Goal: Use online tool/utility: Utilize a website feature to perform a specific function

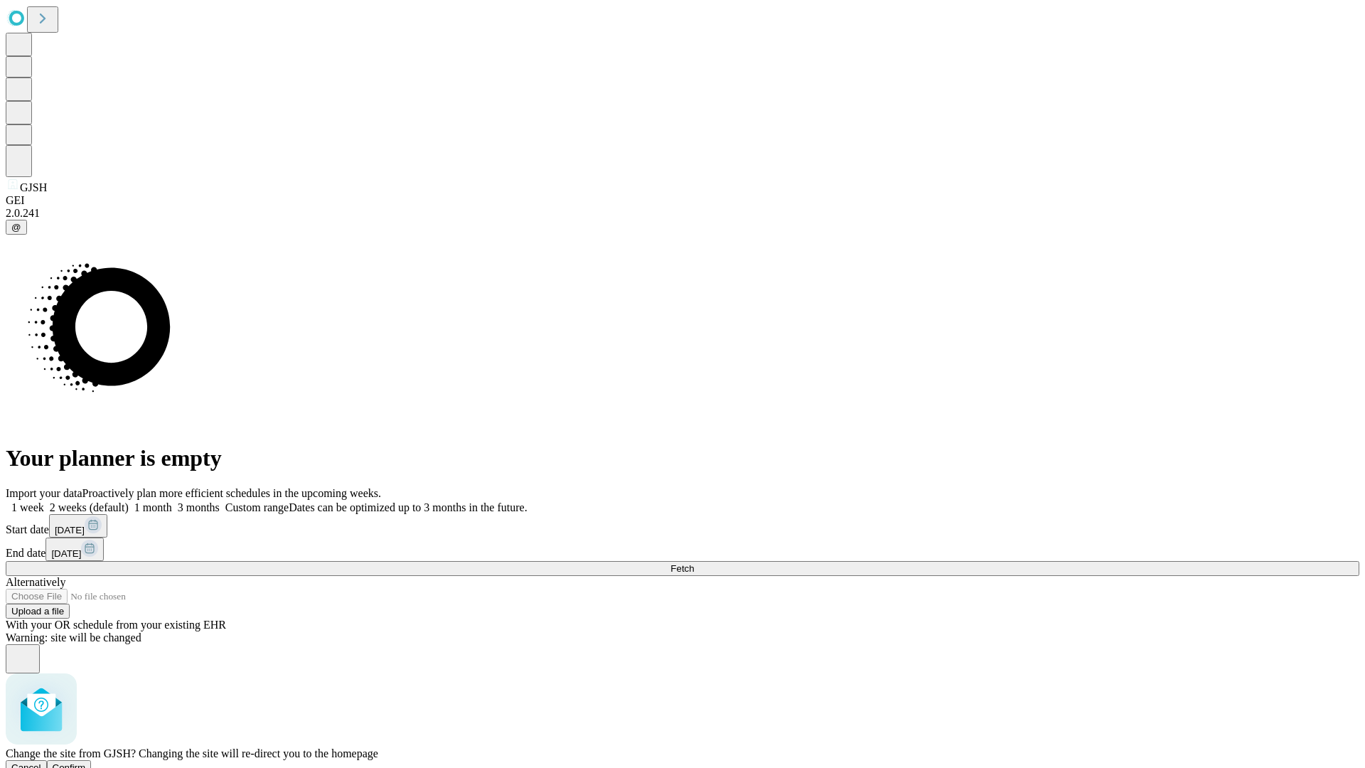
click at [86, 762] on span "Confirm" at bounding box center [69, 767] width 33 height 11
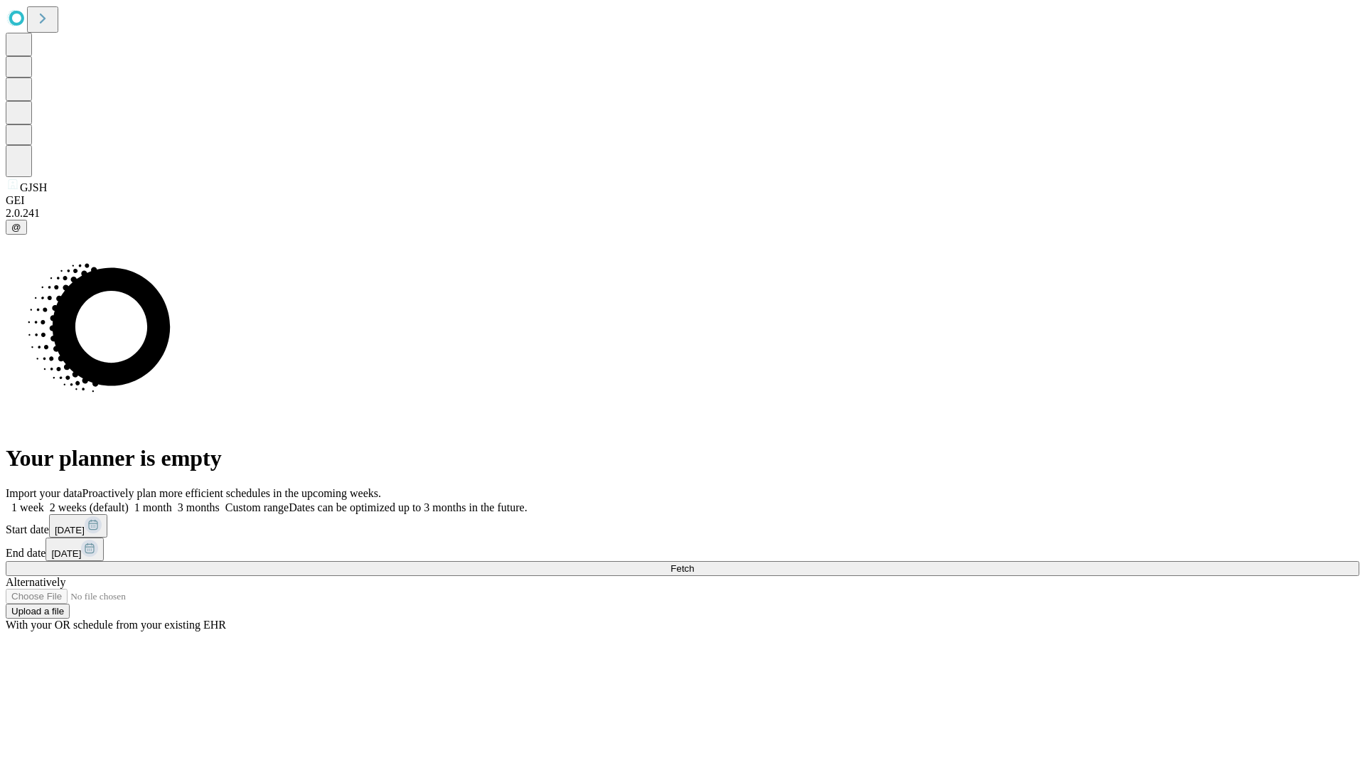
click at [172, 501] on label "1 month" at bounding box center [150, 507] width 43 height 12
click at [694, 563] on span "Fetch" at bounding box center [681, 568] width 23 height 11
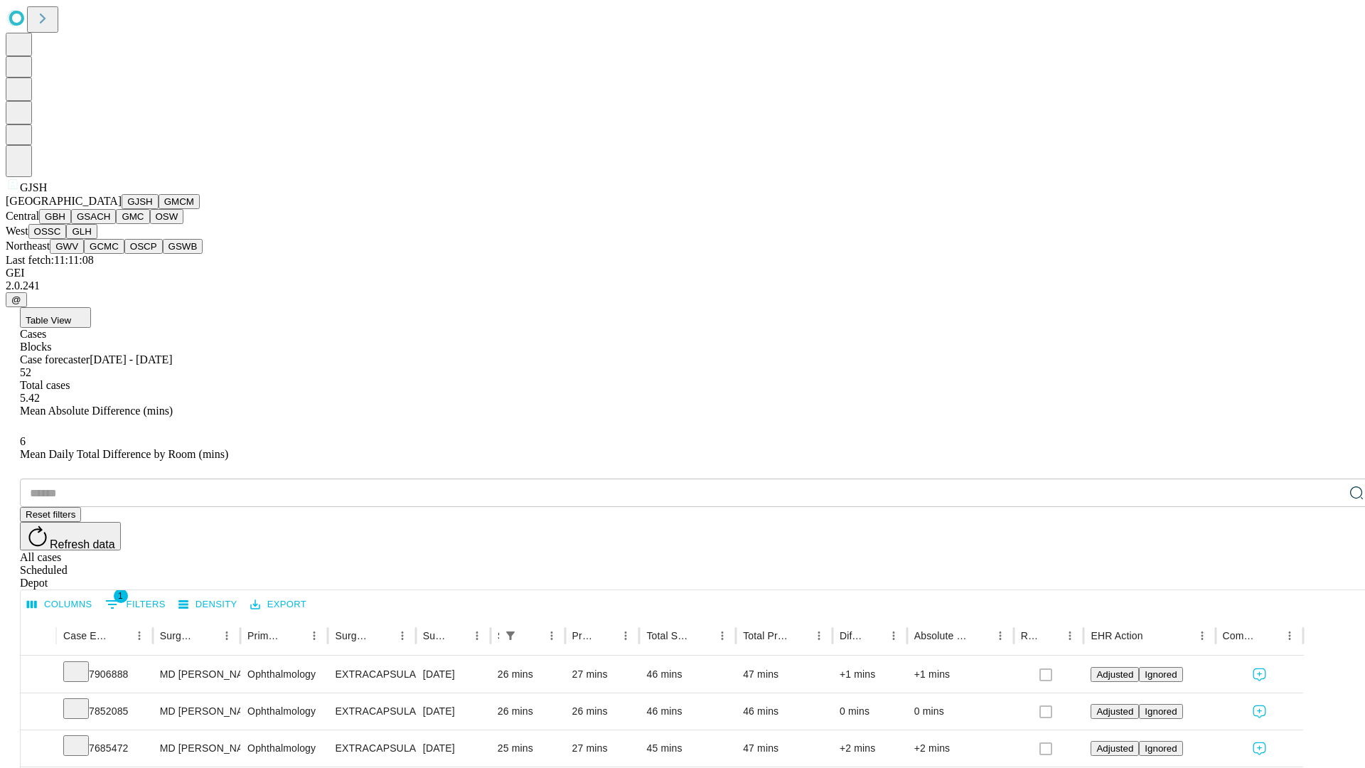
click at [159, 209] on button "GMCM" at bounding box center [179, 201] width 41 height 15
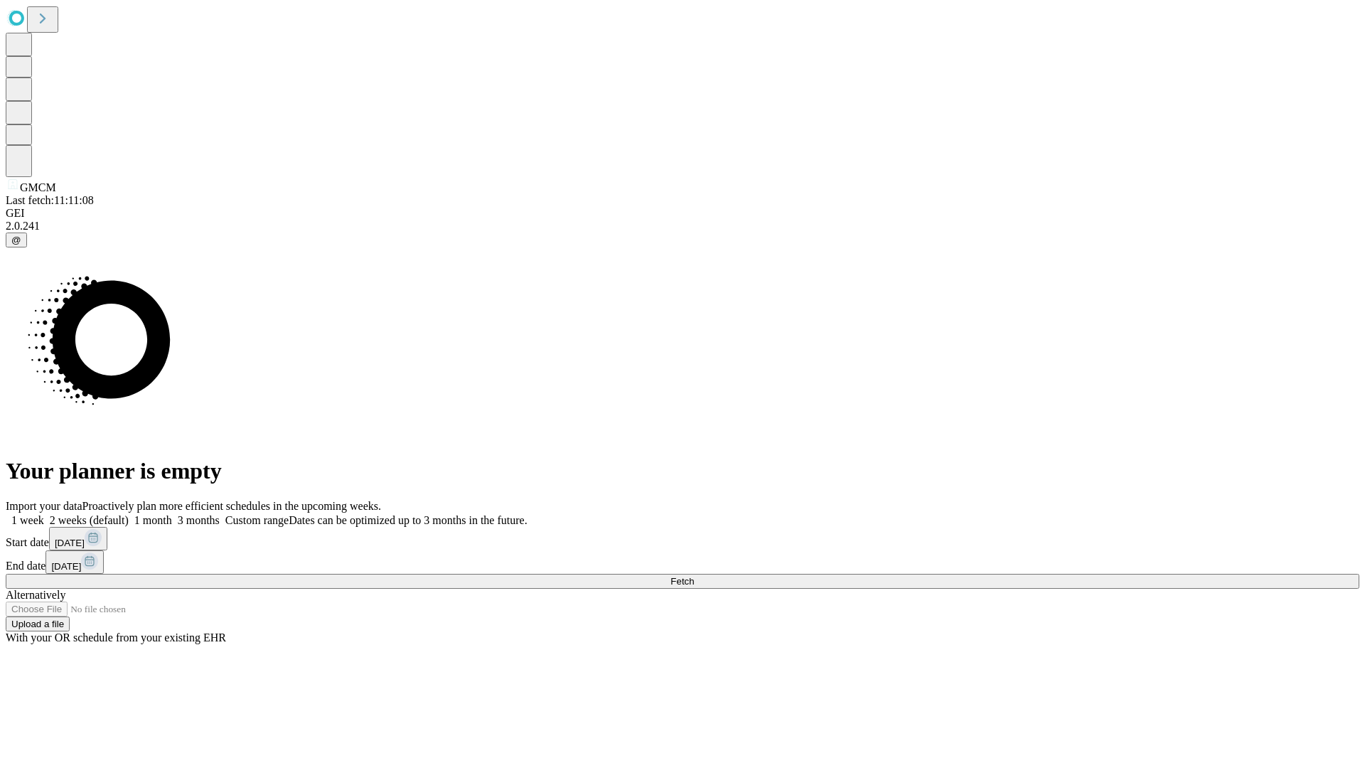
click at [172, 514] on label "1 month" at bounding box center [150, 520] width 43 height 12
click at [694, 576] on span "Fetch" at bounding box center [681, 581] width 23 height 11
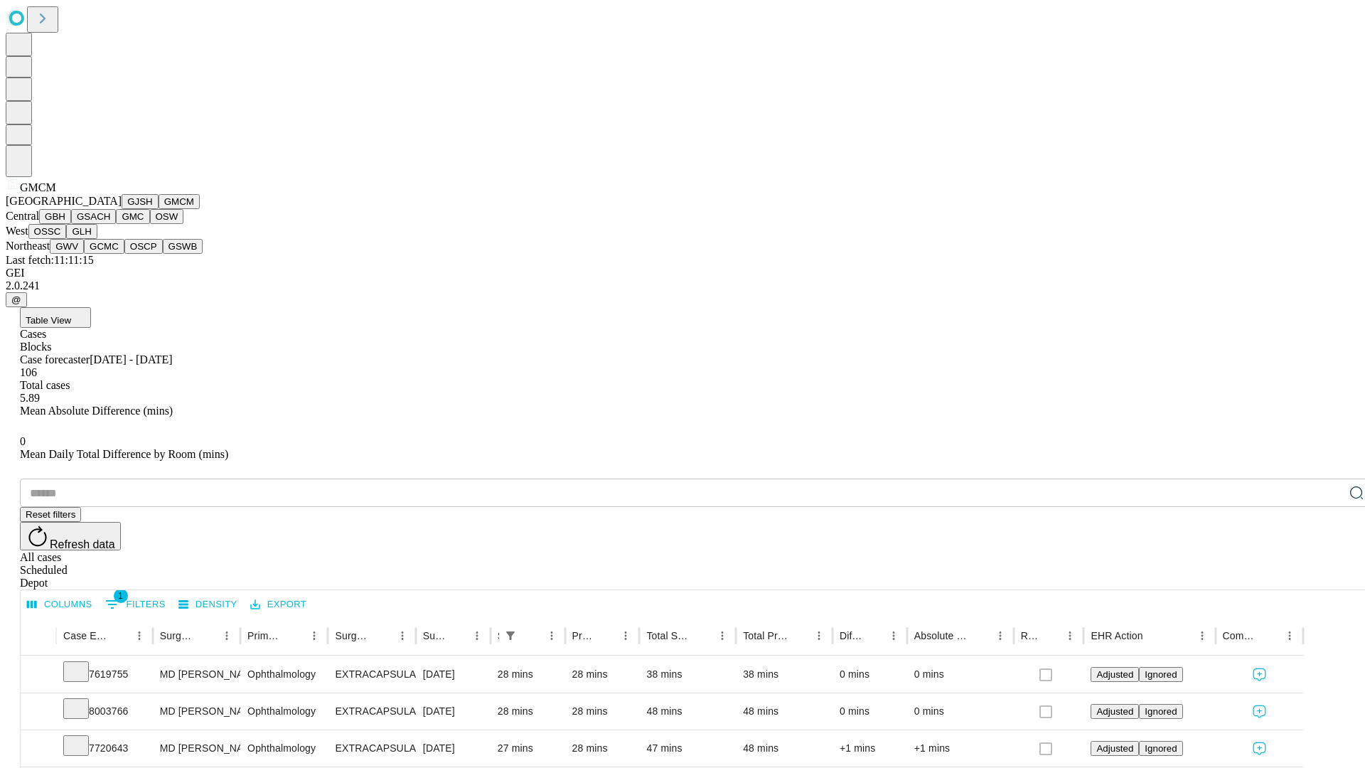
click at [71, 224] on button "GBH" at bounding box center [55, 216] width 32 height 15
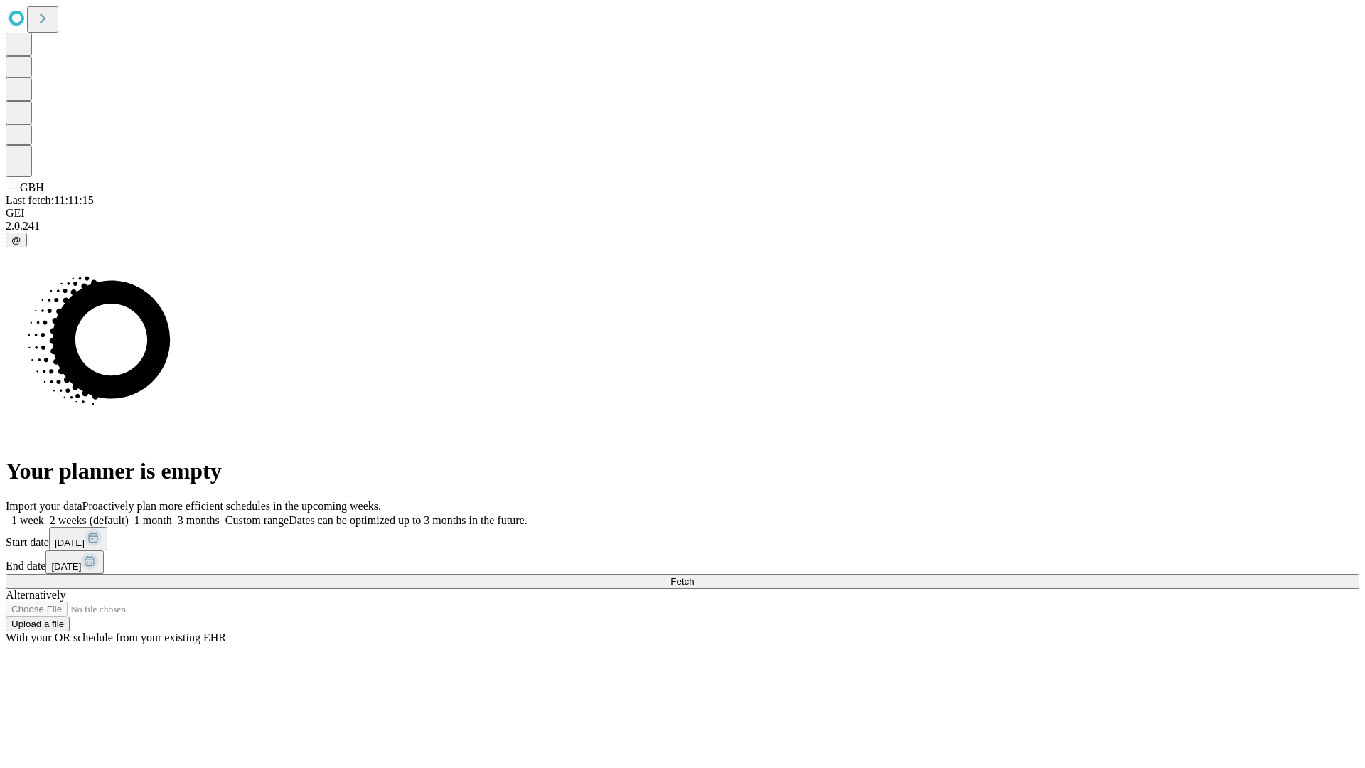
click at [172, 514] on label "1 month" at bounding box center [150, 520] width 43 height 12
click at [694, 576] on span "Fetch" at bounding box center [681, 581] width 23 height 11
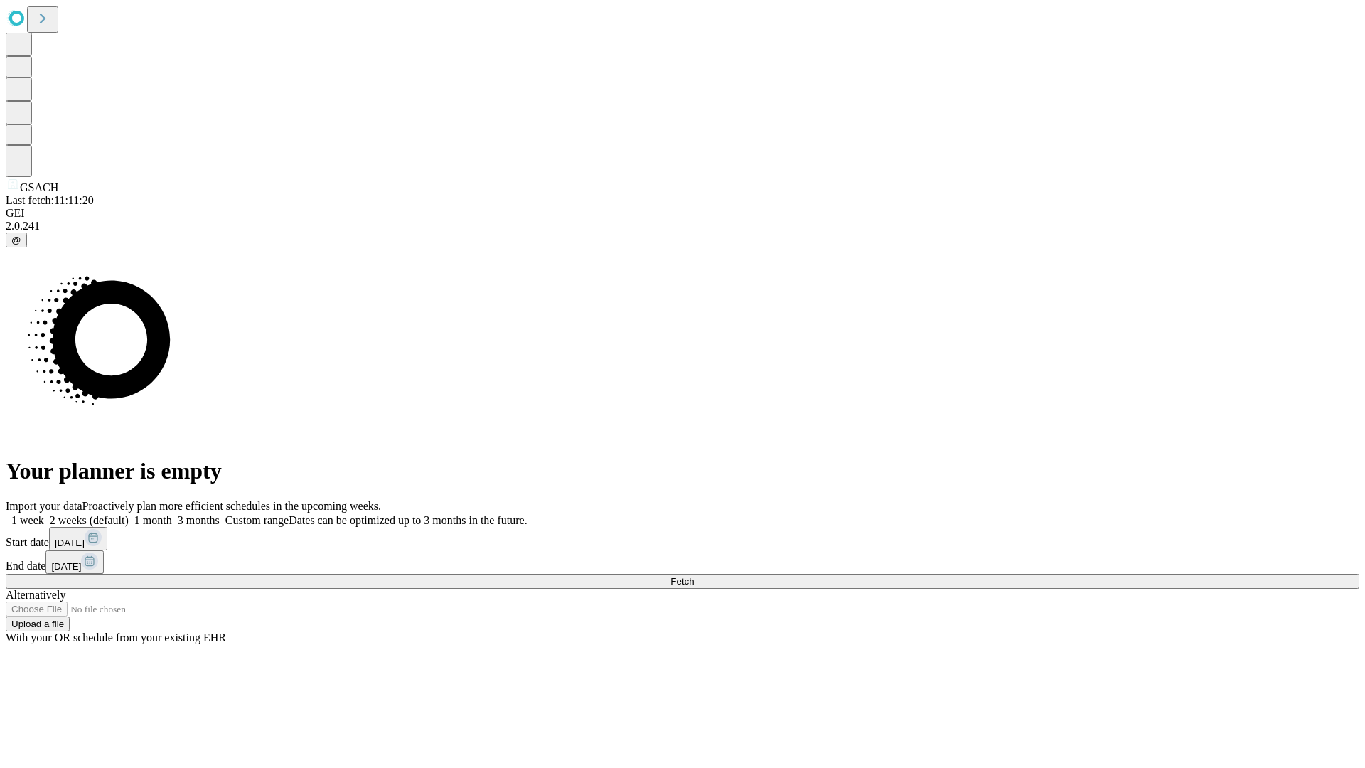
click at [172, 514] on label "1 month" at bounding box center [150, 520] width 43 height 12
click at [694, 576] on span "Fetch" at bounding box center [681, 581] width 23 height 11
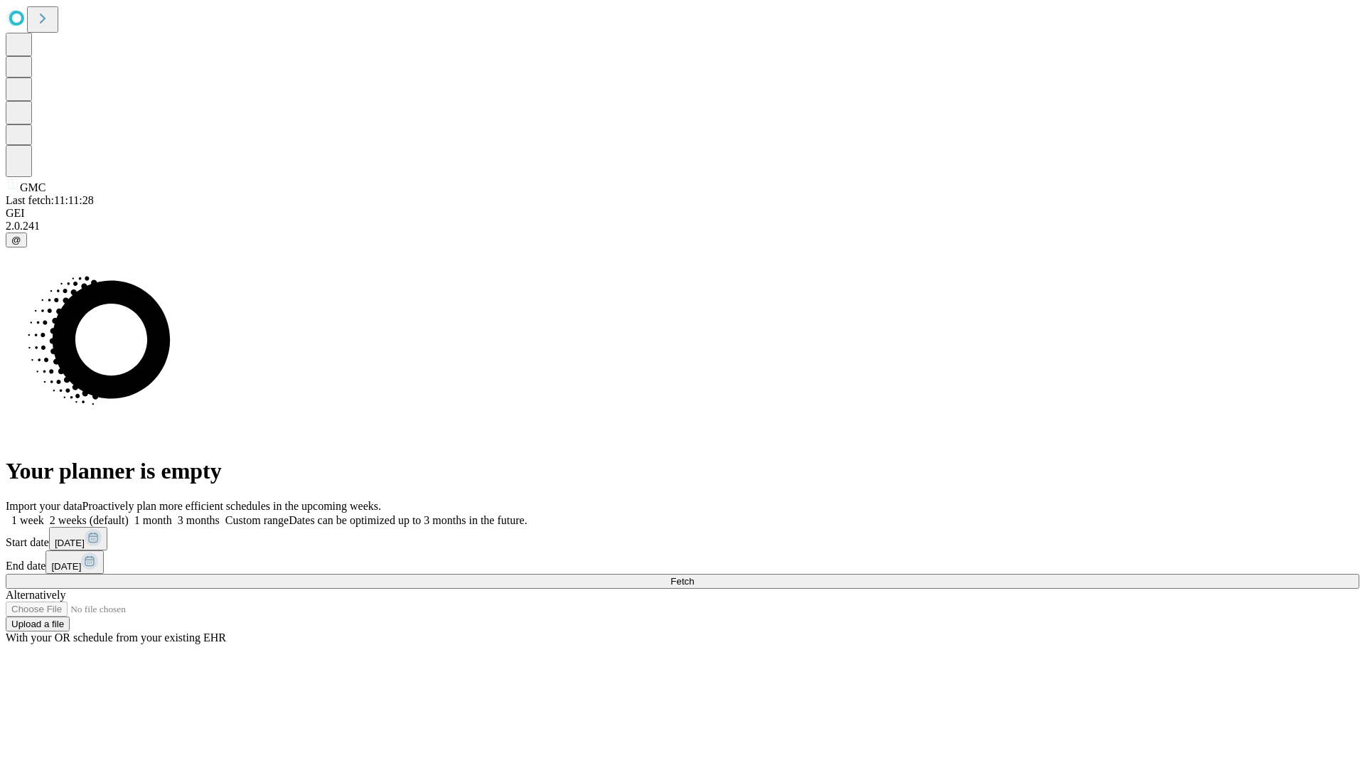
click at [172, 514] on label "1 month" at bounding box center [150, 520] width 43 height 12
click at [694, 576] on span "Fetch" at bounding box center [681, 581] width 23 height 11
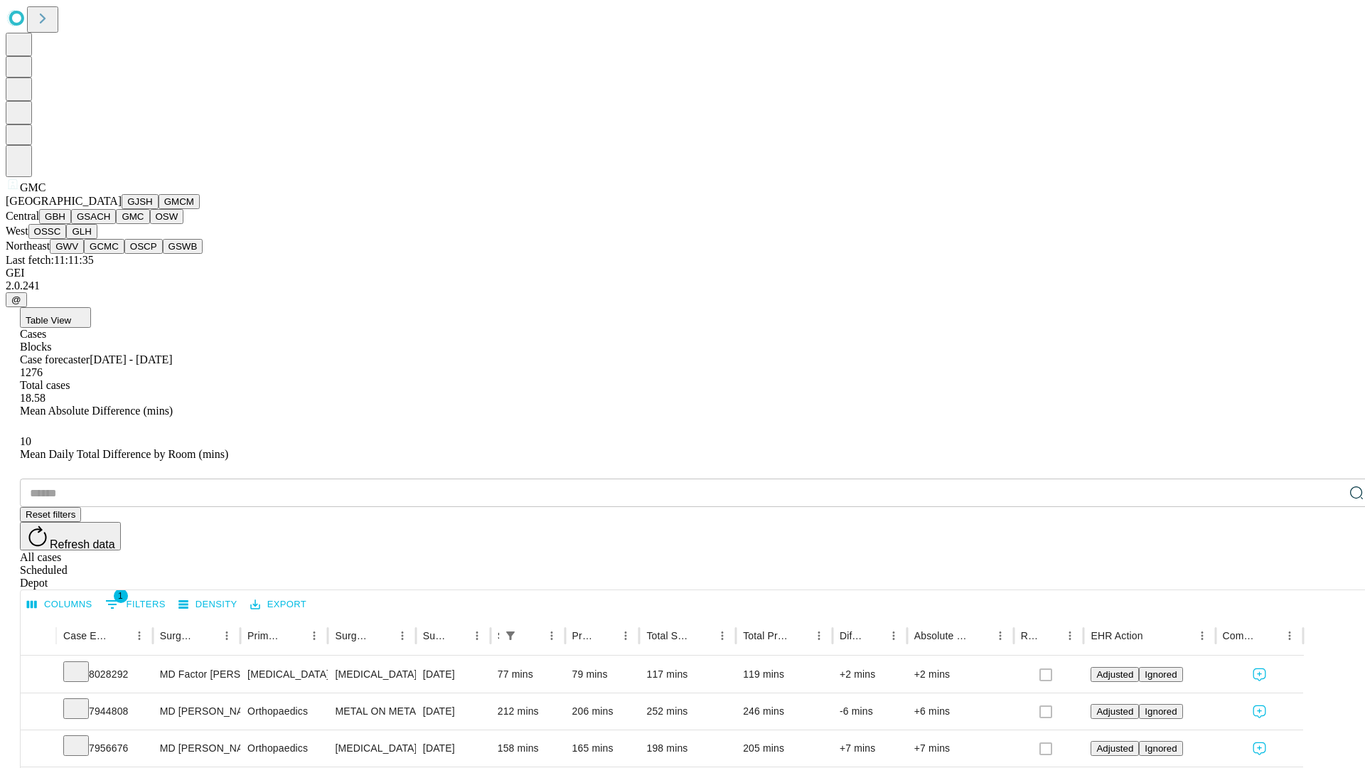
click at [150, 224] on button "OSW" at bounding box center [167, 216] width 34 height 15
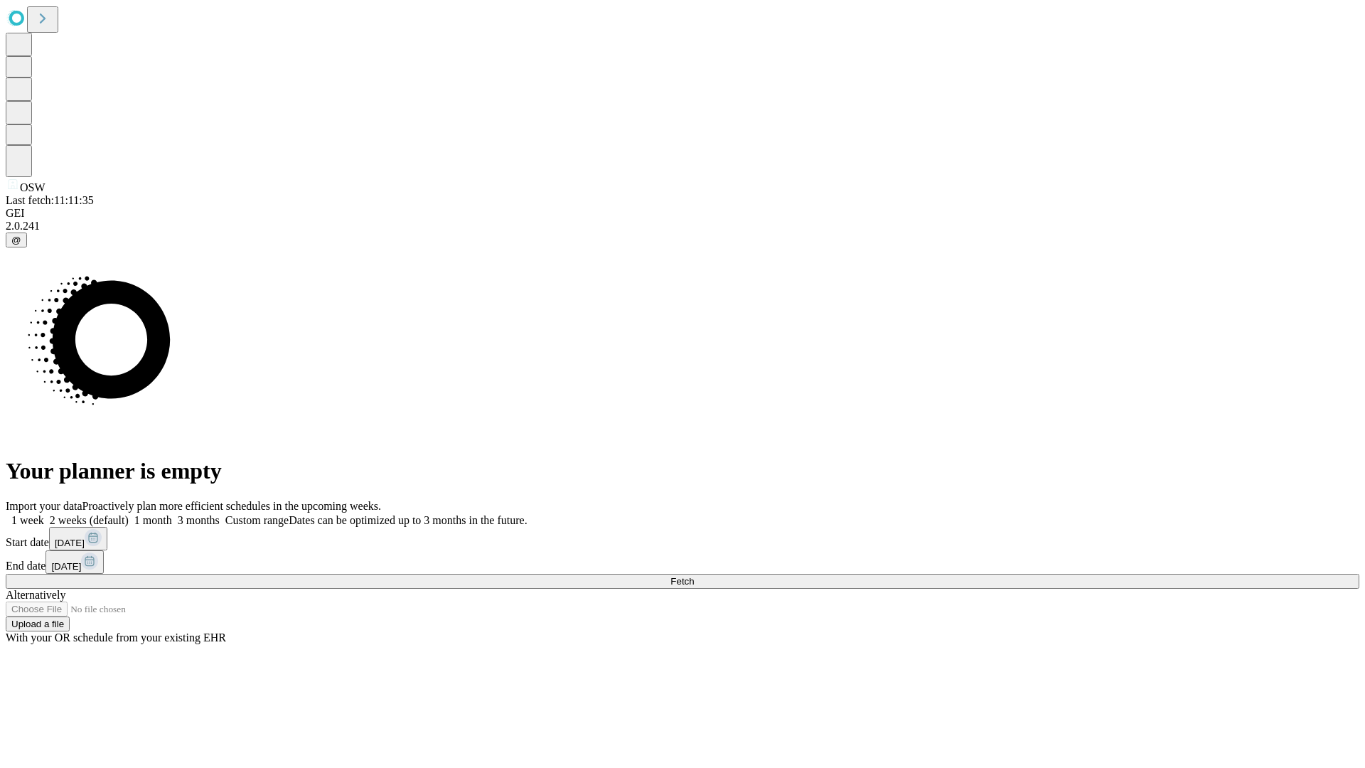
click at [172, 514] on label "1 month" at bounding box center [150, 520] width 43 height 12
click at [694, 576] on span "Fetch" at bounding box center [681, 581] width 23 height 11
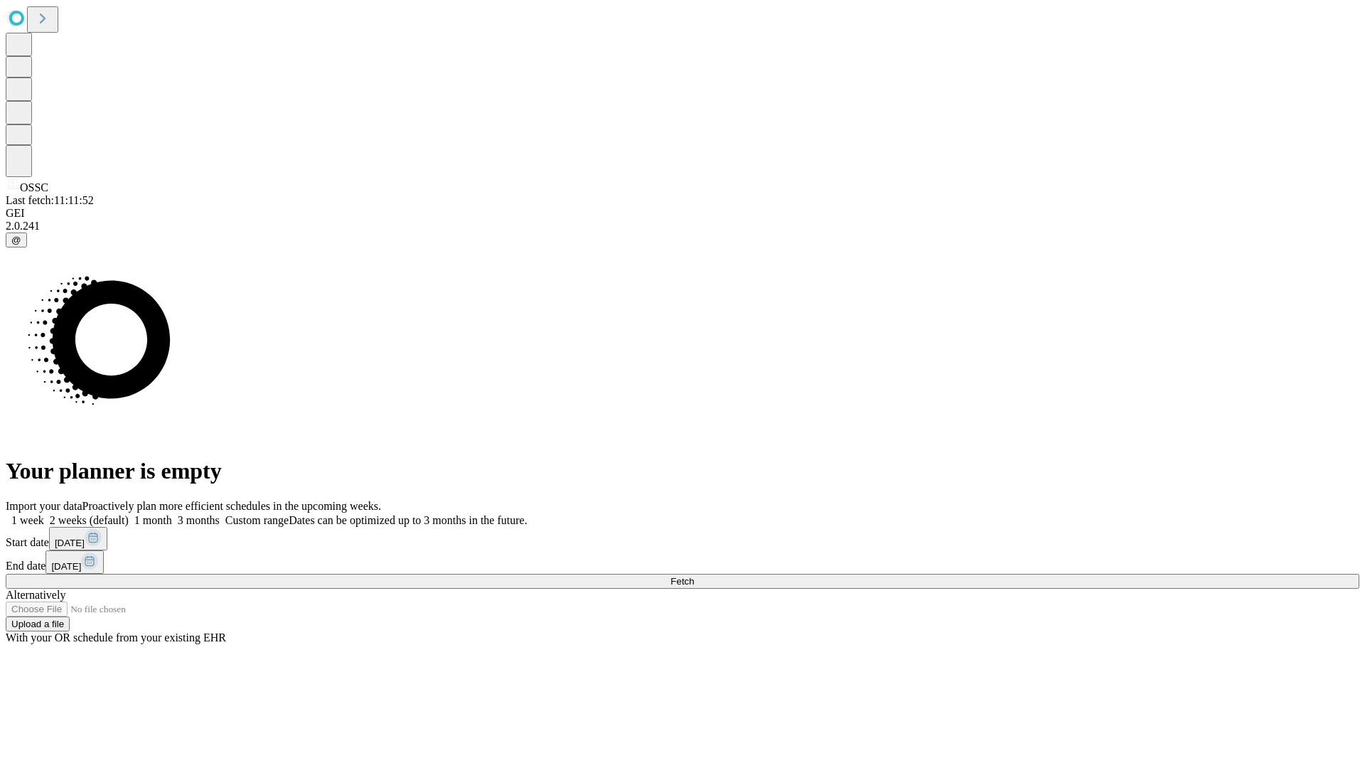
click at [172, 514] on label "1 month" at bounding box center [150, 520] width 43 height 12
click at [694, 576] on span "Fetch" at bounding box center [681, 581] width 23 height 11
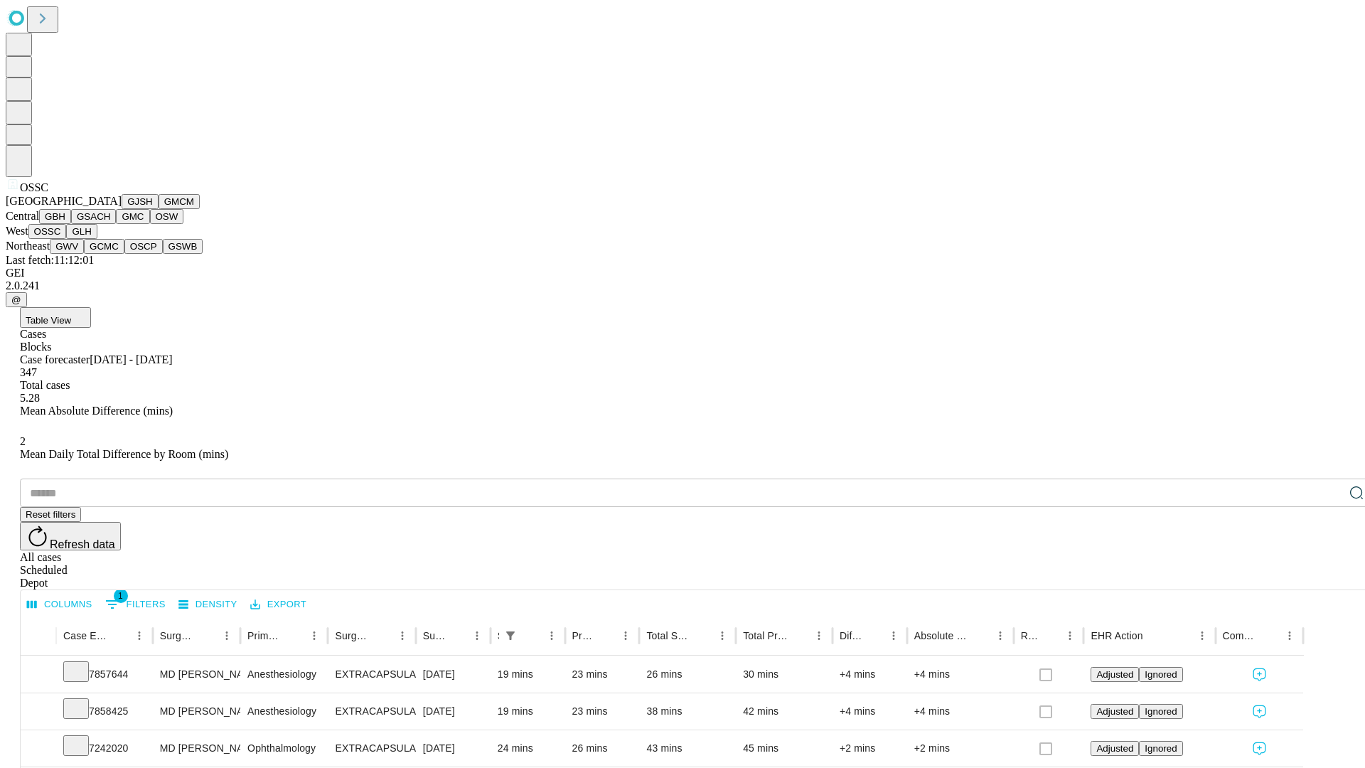
click at [97, 239] on button "GLH" at bounding box center [81, 231] width 31 height 15
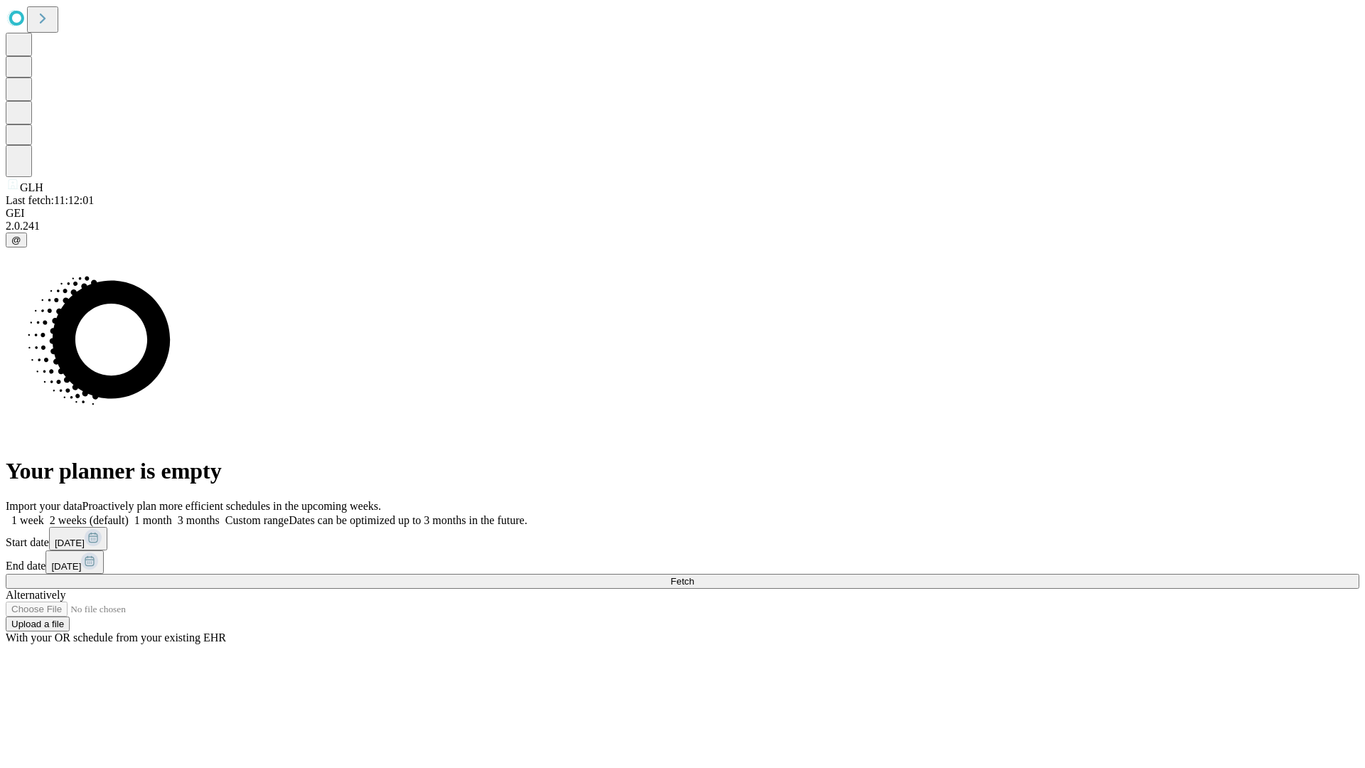
click at [172, 514] on label "1 month" at bounding box center [150, 520] width 43 height 12
click at [694, 576] on span "Fetch" at bounding box center [681, 581] width 23 height 11
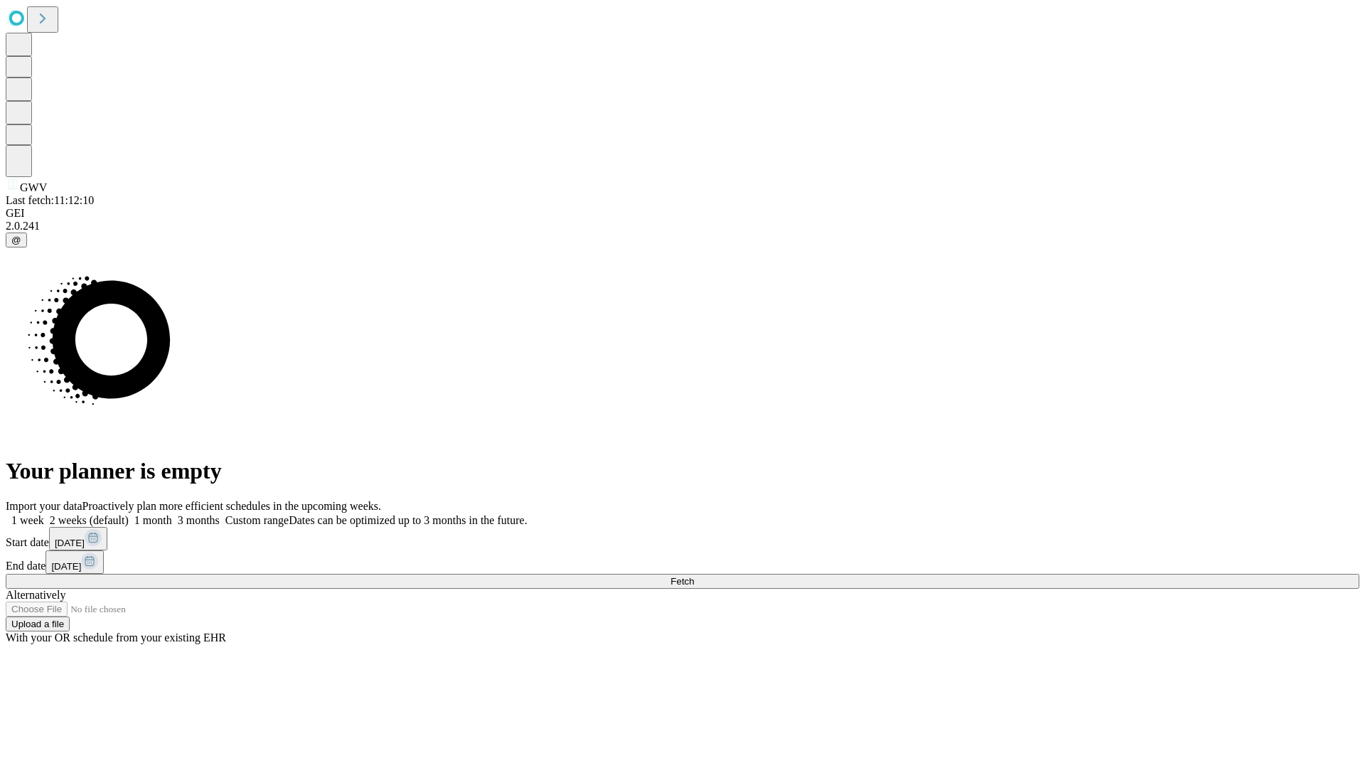
click at [172, 514] on label "1 month" at bounding box center [150, 520] width 43 height 12
click at [694, 576] on span "Fetch" at bounding box center [681, 581] width 23 height 11
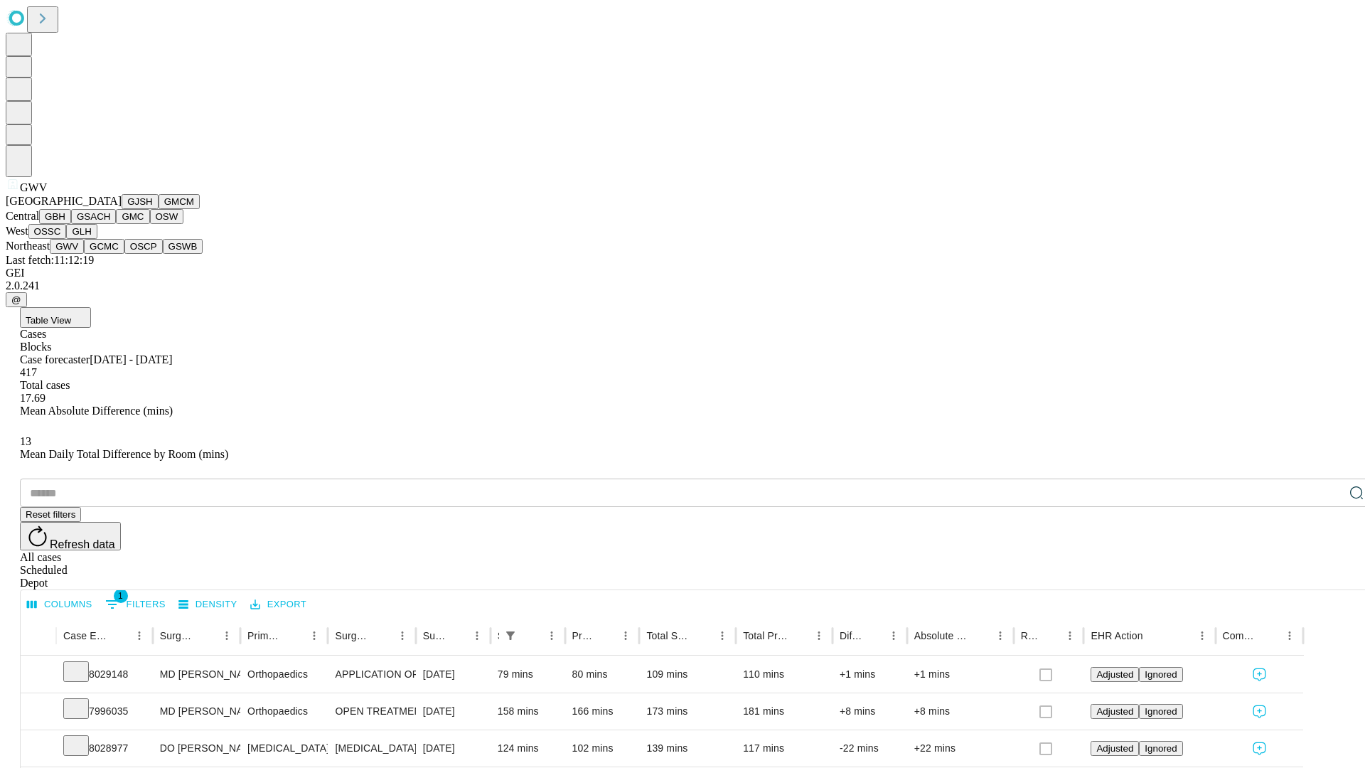
click at [110, 254] on button "GCMC" at bounding box center [104, 246] width 41 height 15
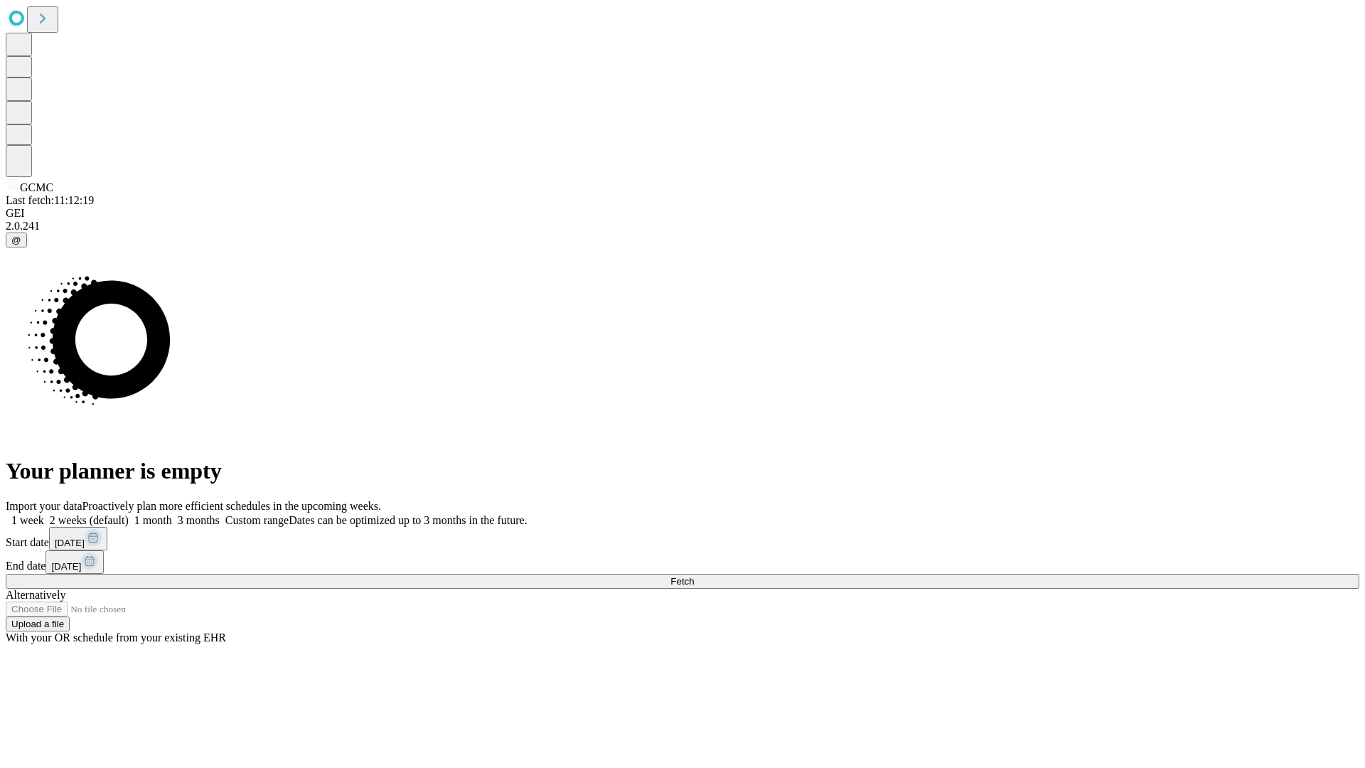
click at [172, 514] on label "1 month" at bounding box center [150, 520] width 43 height 12
click at [694, 576] on span "Fetch" at bounding box center [681, 581] width 23 height 11
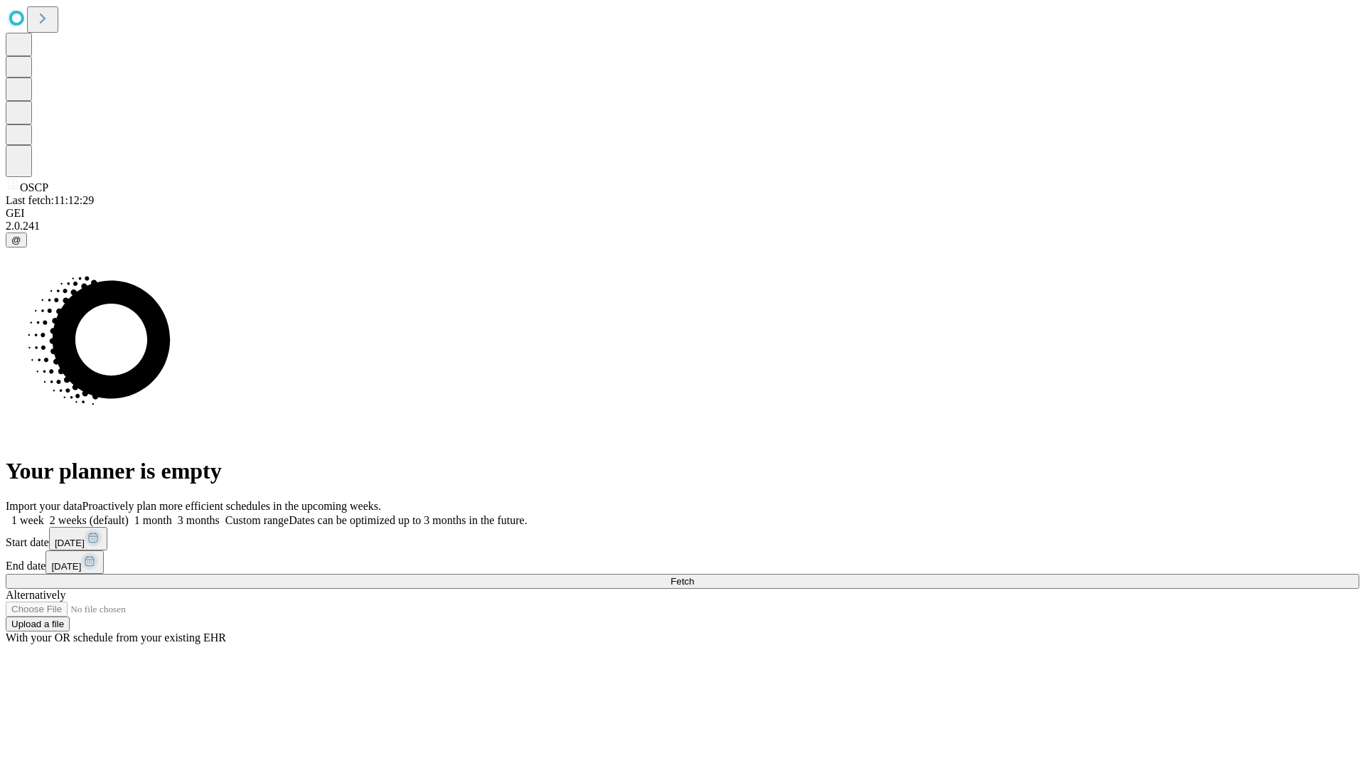
click at [694, 576] on span "Fetch" at bounding box center [681, 581] width 23 height 11
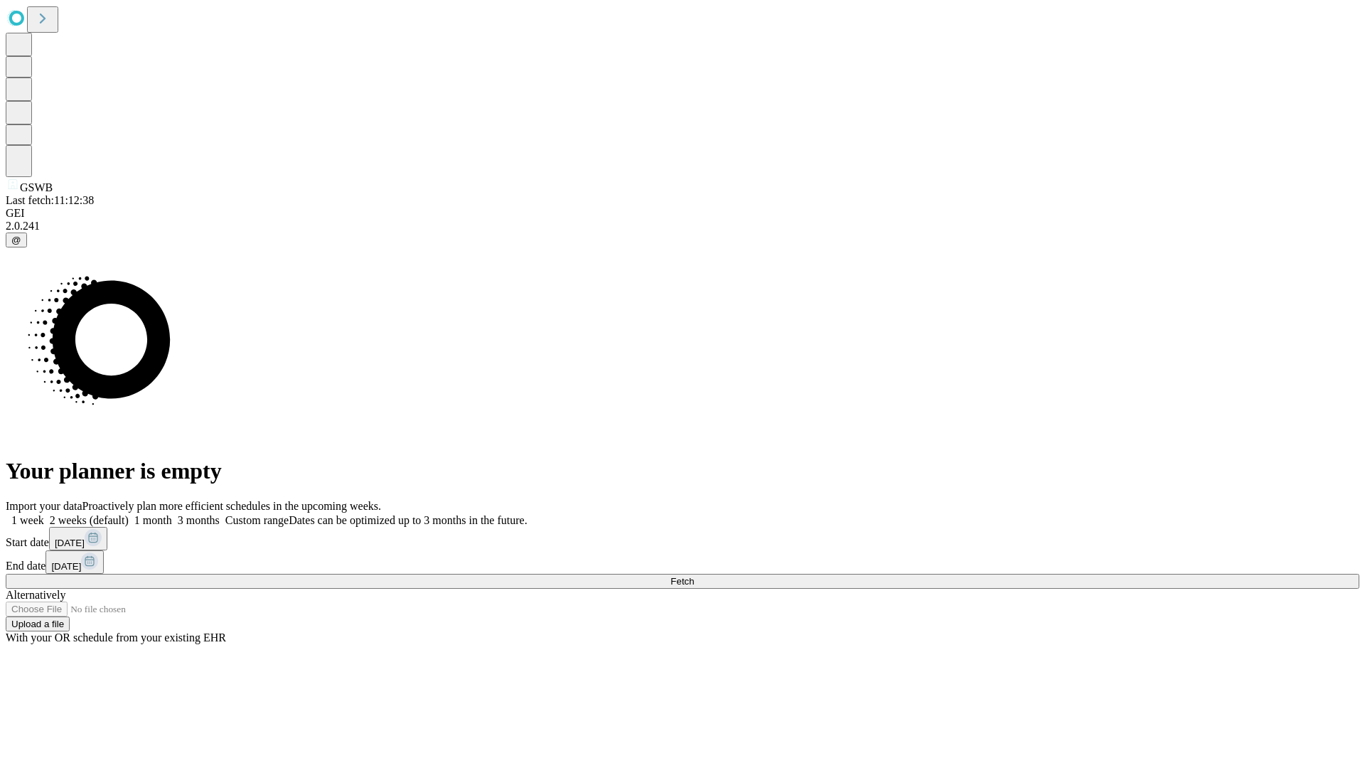
click at [172, 514] on label "1 month" at bounding box center [150, 520] width 43 height 12
click at [694, 576] on span "Fetch" at bounding box center [681, 581] width 23 height 11
